Goal: Information Seeking & Learning: Check status

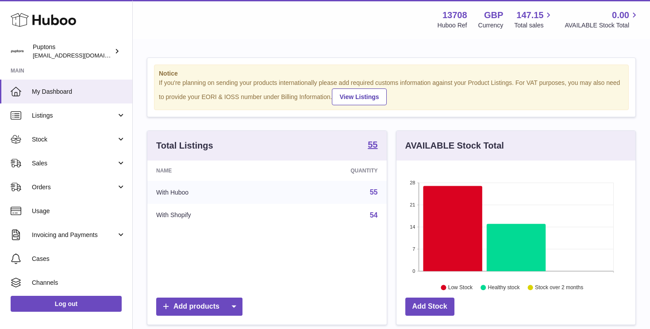
scroll to position [138, 239]
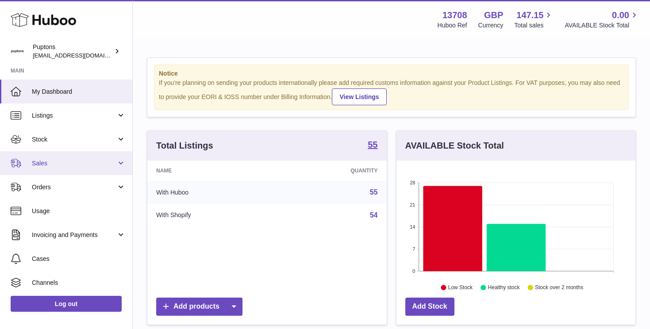
click at [44, 160] on span "Sales" at bounding box center [74, 163] width 84 height 8
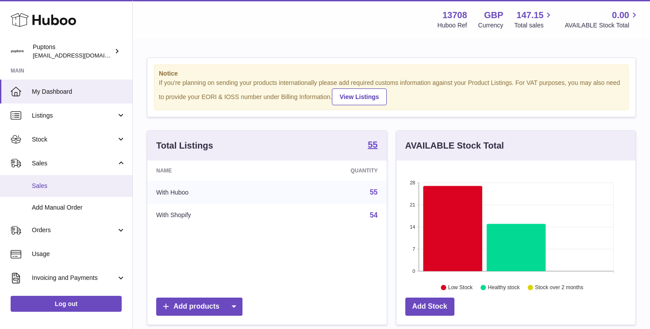
click at [47, 184] on span "Sales" at bounding box center [79, 186] width 94 height 8
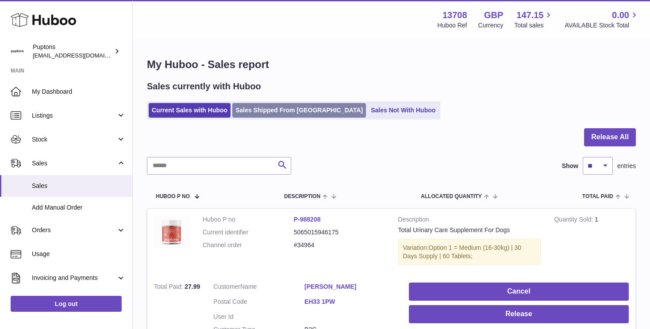
click at [253, 113] on link "Sales Shipped From [GEOGRAPHIC_DATA]" at bounding box center [299, 110] width 134 height 15
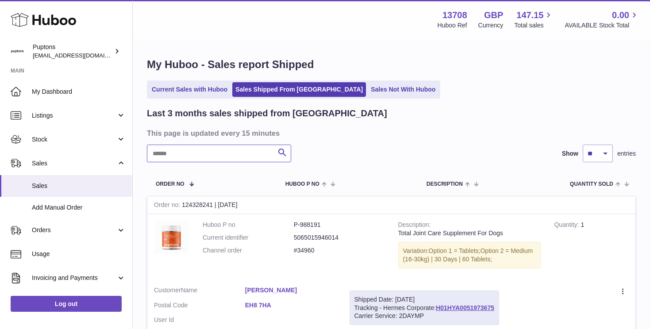
click at [225, 151] on input "text" at bounding box center [219, 154] width 144 height 18
paste input "******"
type input "******"
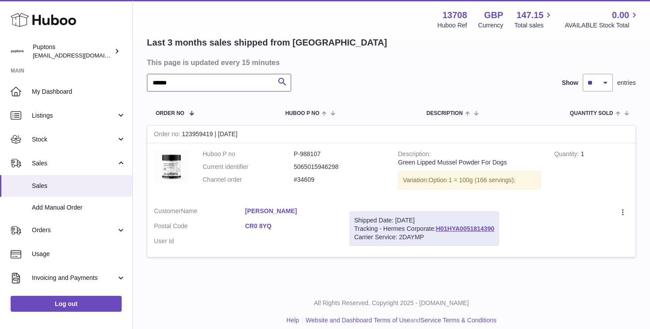
scroll to position [80, 0]
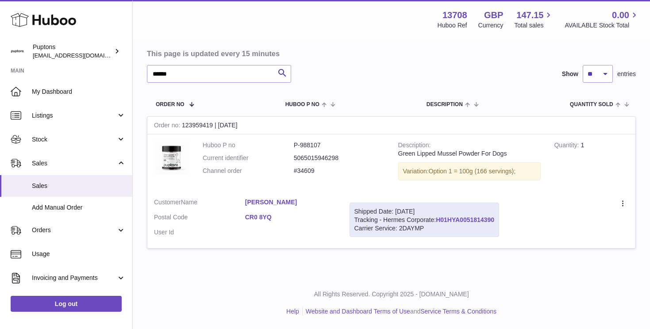
click at [447, 221] on link "H01HYA0051814390" at bounding box center [465, 219] width 58 height 7
drag, startPoint x: 509, startPoint y: 152, endPoint x: 395, endPoint y: 154, distance: 114.6
click at [396, 154] on td "Description Green Lipped Mussel Powder For Dogs Variation: Option 1 = 100g (166…" at bounding box center [469, 162] width 156 height 57
copy div "Green Lipped Mussel Powder For Dogs"
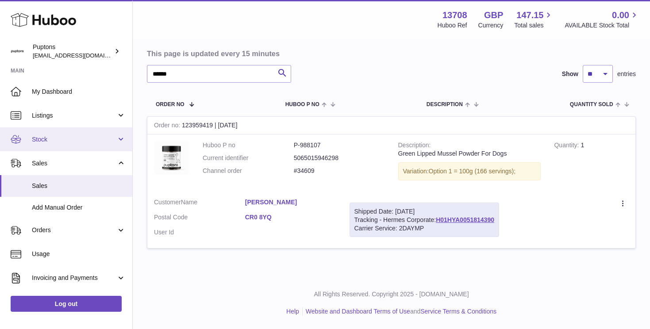
click at [39, 142] on span "Stock" at bounding box center [74, 139] width 84 height 8
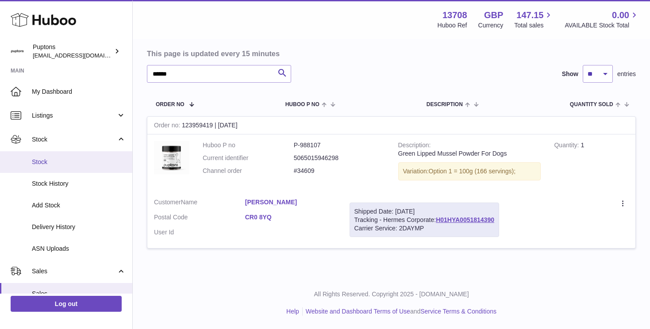
click at [39, 158] on span "Stock" at bounding box center [79, 162] width 94 height 8
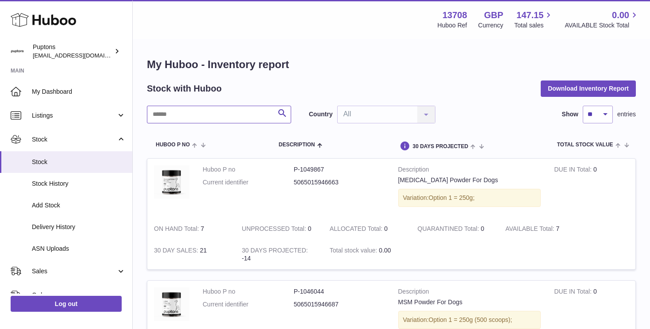
click at [176, 116] on input "text" at bounding box center [219, 115] width 144 height 18
paste input "**********"
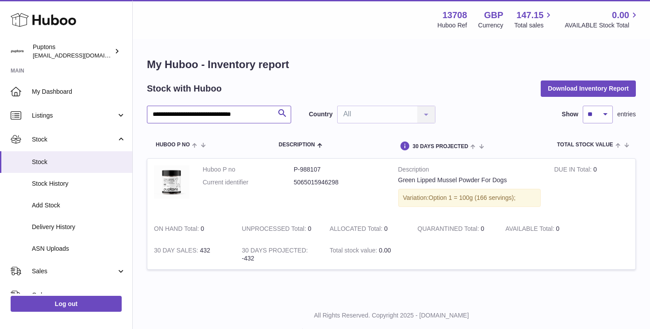
type input "**********"
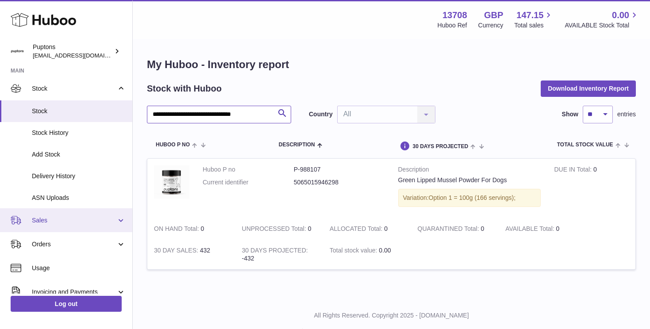
scroll to position [53, 0]
click at [44, 222] on span "Sales" at bounding box center [74, 218] width 84 height 8
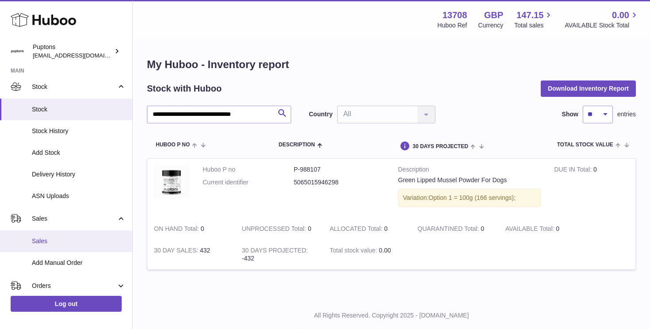
click at [42, 241] on span "Sales" at bounding box center [79, 241] width 94 height 8
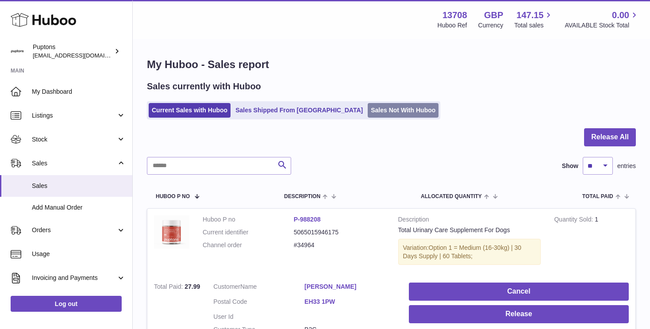
click at [368, 112] on link "Sales Not With Huboo" at bounding box center [402, 110] width 71 height 15
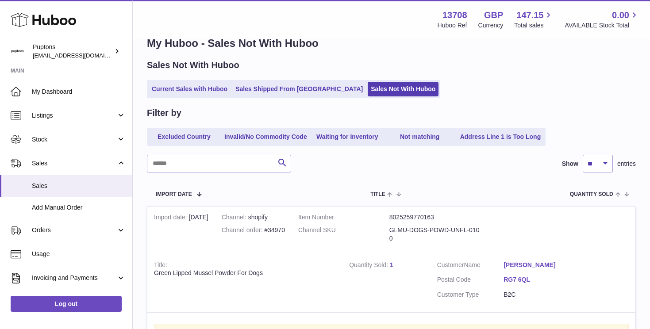
scroll to position [20, 0]
